Goal: Check status: Check status

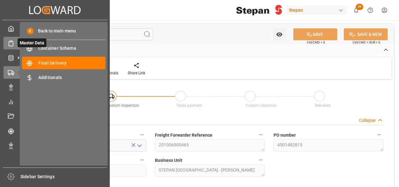
click at [11, 43] on icon at bounding box center [11, 43] width 6 height 6
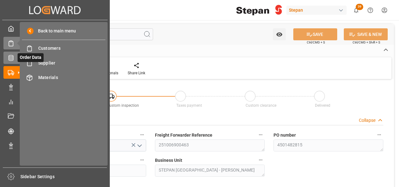
click at [14, 57] on div "Order Data Order Data" at bounding box center [54, 57] width 103 height 12
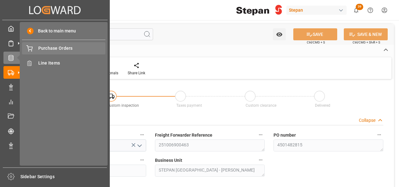
click at [52, 49] on span "Purchase Orders" at bounding box center [72, 48] width 68 height 7
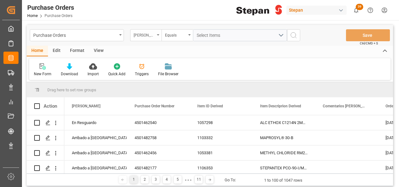
click at [158, 34] on div "[PERSON_NAME]" at bounding box center [145, 35] width 31 height 12
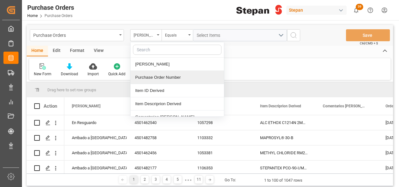
click at [146, 77] on div "Purchase Order Number" at bounding box center [178, 77] width 94 height 13
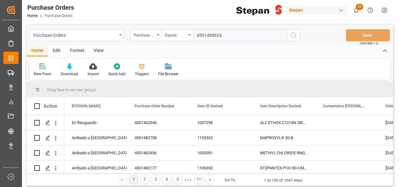
type input "4501468624"
click at [296, 37] on line "search button" at bounding box center [295, 37] width 1 height 1
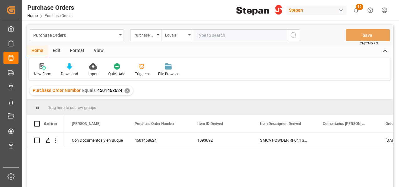
click at [127, 89] on div "✕" at bounding box center [127, 90] width 5 height 5
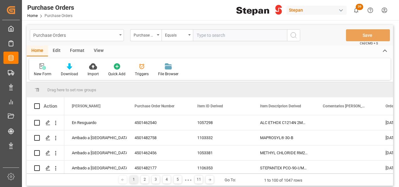
click at [121, 34] on div "Purchase Orders" at bounding box center [77, 35] width 94 height 12
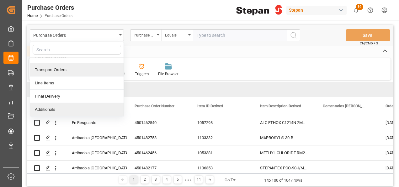
scroll to position [31, 0]
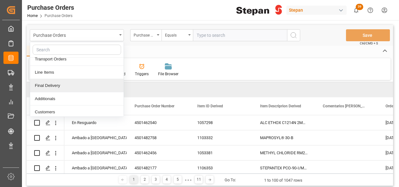
click at [48, 84] on div "Final Delivery" at bounding box center [77, 85] width 94 height 13
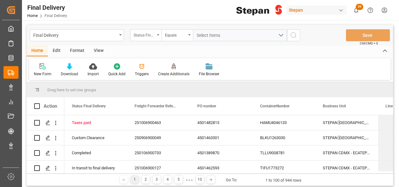
click at [161, 34] on div "Status Final Delivery" at bounding box center [145, 35] width 31 height 12
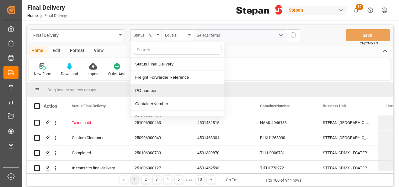
click at [144, 90] on div "PO number" at bounding box center [178, 90] width 94 height 13
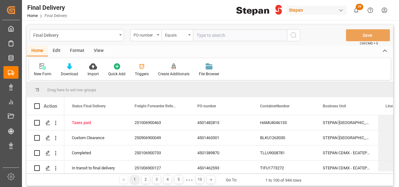
click at [202, 33] on input "text" at bounding box center [240, 35] width 94 height 12
type input "4501468624"
click at [293, 36] on icon "search button" at bounding box center [294, 35] width 8 height 8
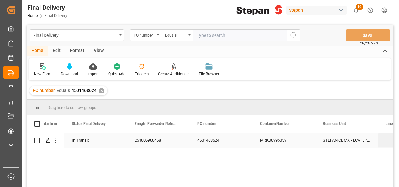
click at [81, 139] on div "In Transit" at bounding box center [96, 140] width 48 height 14
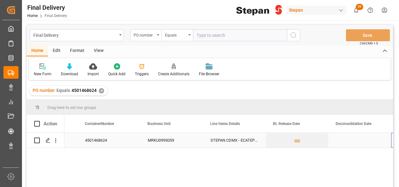
scroll to position [0, 176]
click at [289, 142] on div "Press SPACE to select this row." at bounding box center [297, 140] width 63 height 15
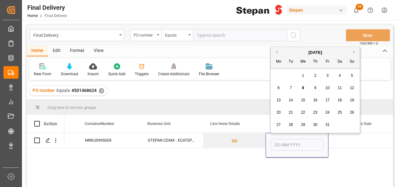
click at [306, 86] on div "8" at bounding box center [304, 88] width 8 height 8
type input "[DATE]"
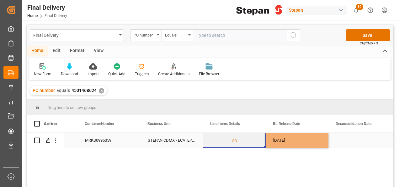
drag, startPoint x: 251, startPoint y: 136, endPoint x: 272, endPoint y: 134, distance: 21.4
click at [251, 137] on button "Press SPACE to select this row." at bounding box center [234, 140] width 62 height 14
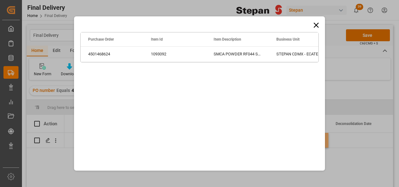
click at [317, 22] on icon at bounding box center [316, 25] width 9 height 9
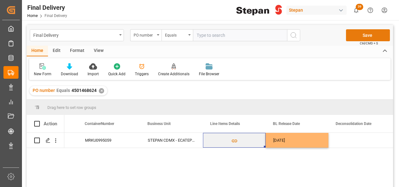
click at [372, 34] on button "Save" at bounding box center [368, 35] width 44 height 12
